Goal: Information Seeking & Learning: Check status

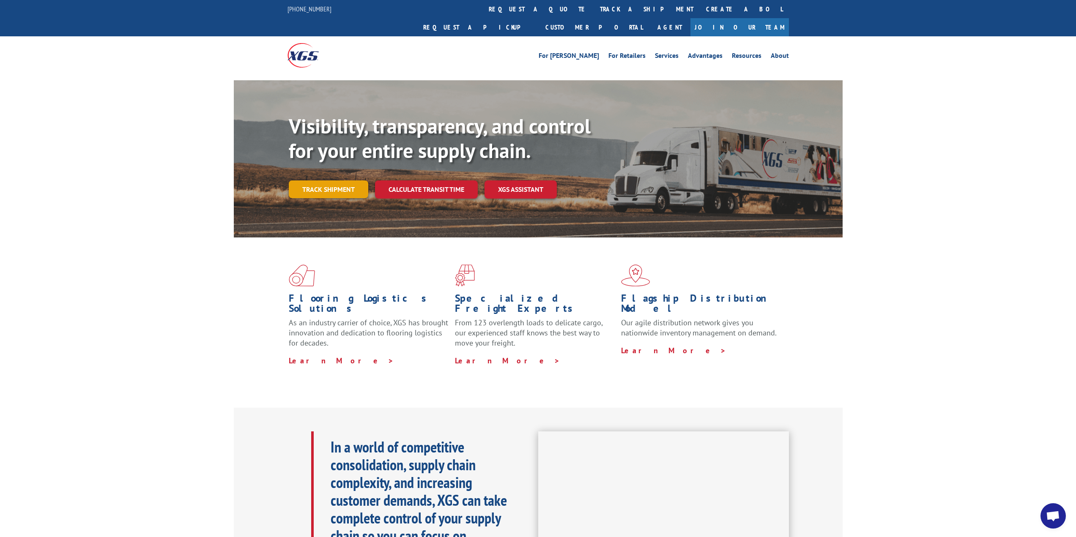
click at [333, 180] on link "Track shipment" at bounding box center [328, 189] width 79 height 18
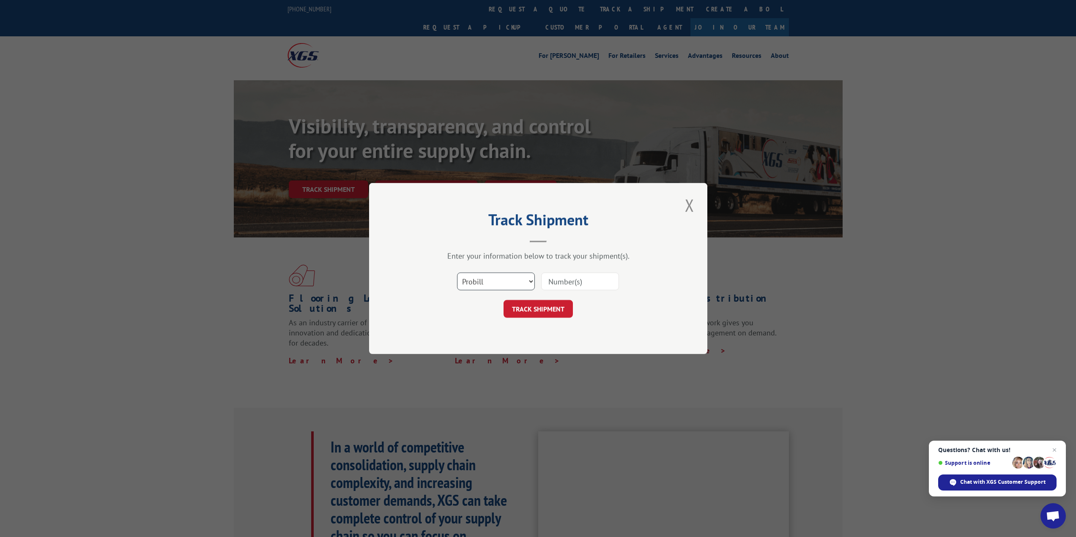
click at [528, 281] on select "Select category... Probill BOL PO" at bounding box center [496, 282] width 78 height 18
select select "po"
click at [457, 273] on select "Select category... Probill BOL PO" at bounding box center [496, 282] width 78 height 18
click at [552, 280] on input at bounding box center [580, 282] width 78 height 18
paste input "60551424"
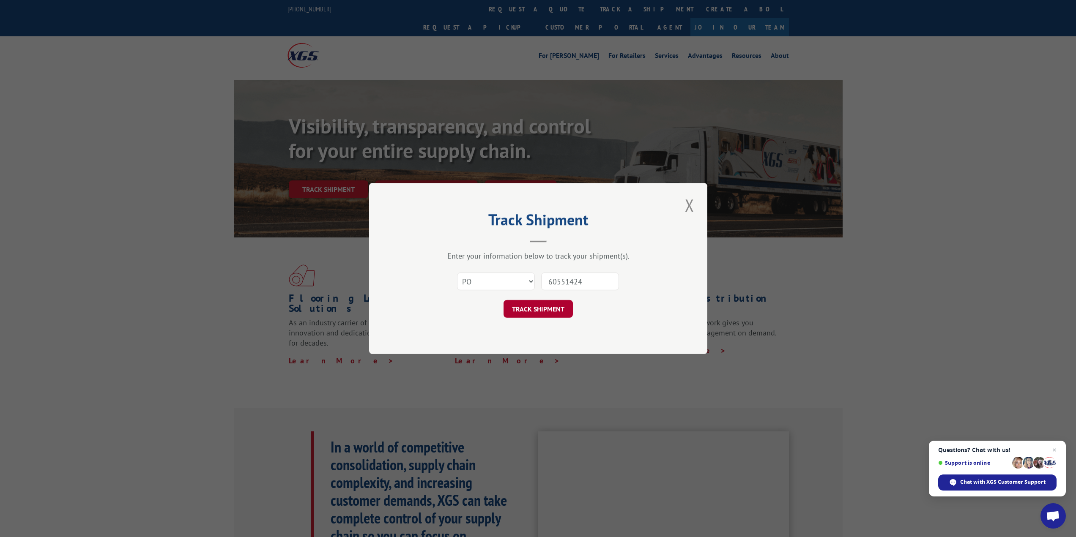
type input "60551424"
click at [527, 309] on button "TRACK SHIPMENT" at bounding box center [537, 309] width 69 height 18
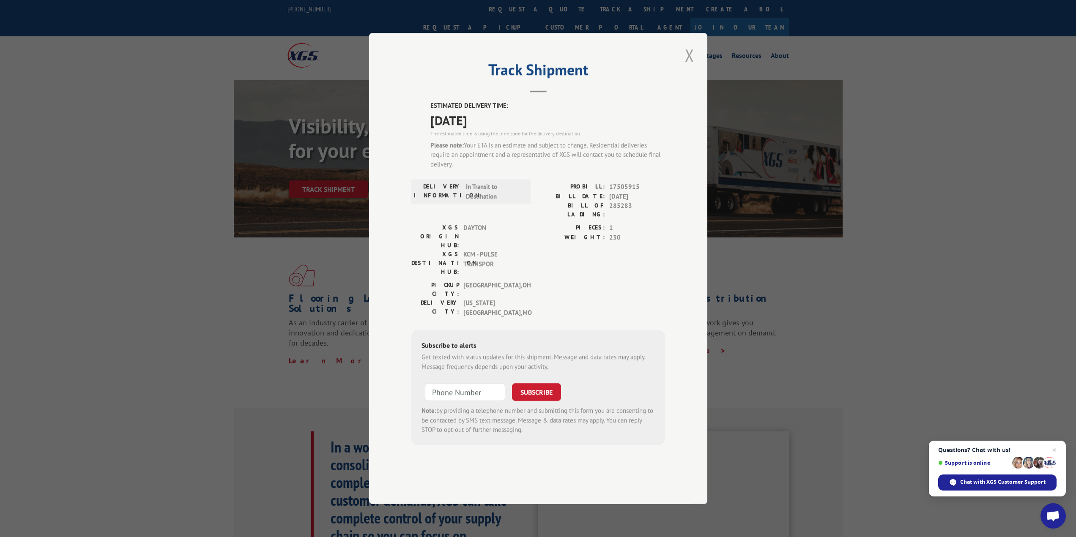
click at [688, 67] on button "Close modal" at bounding box center [689, 55] width 14 height 23
